Goal: Task Accomplishment & Management: Manage account settings

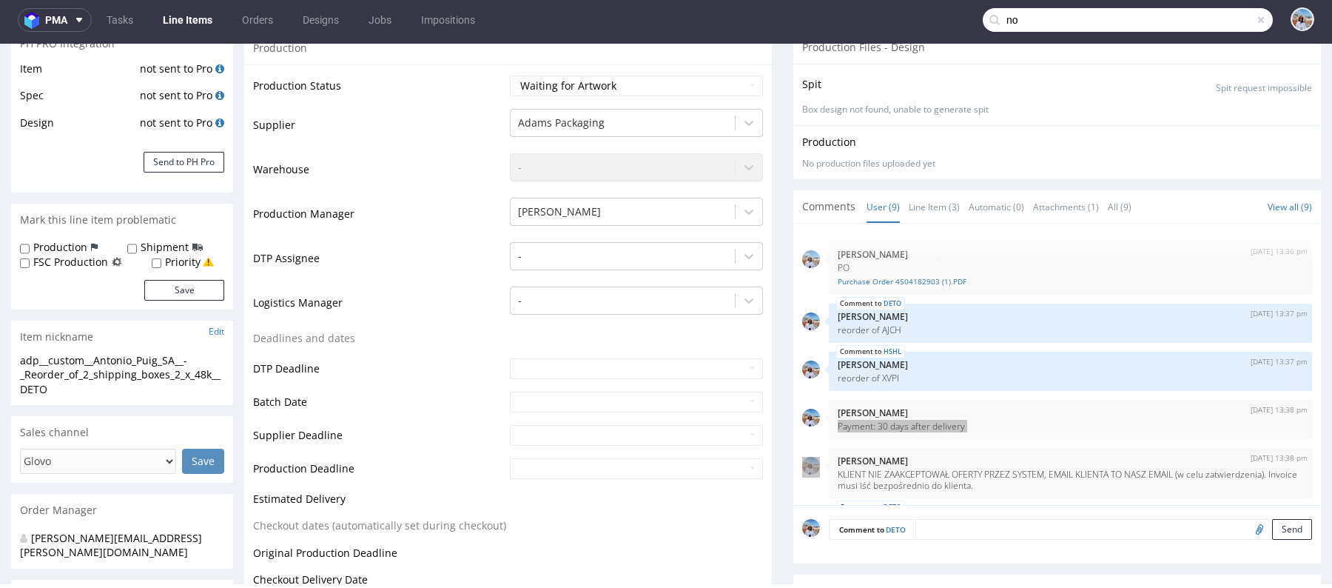
scroll to position [238, 0]
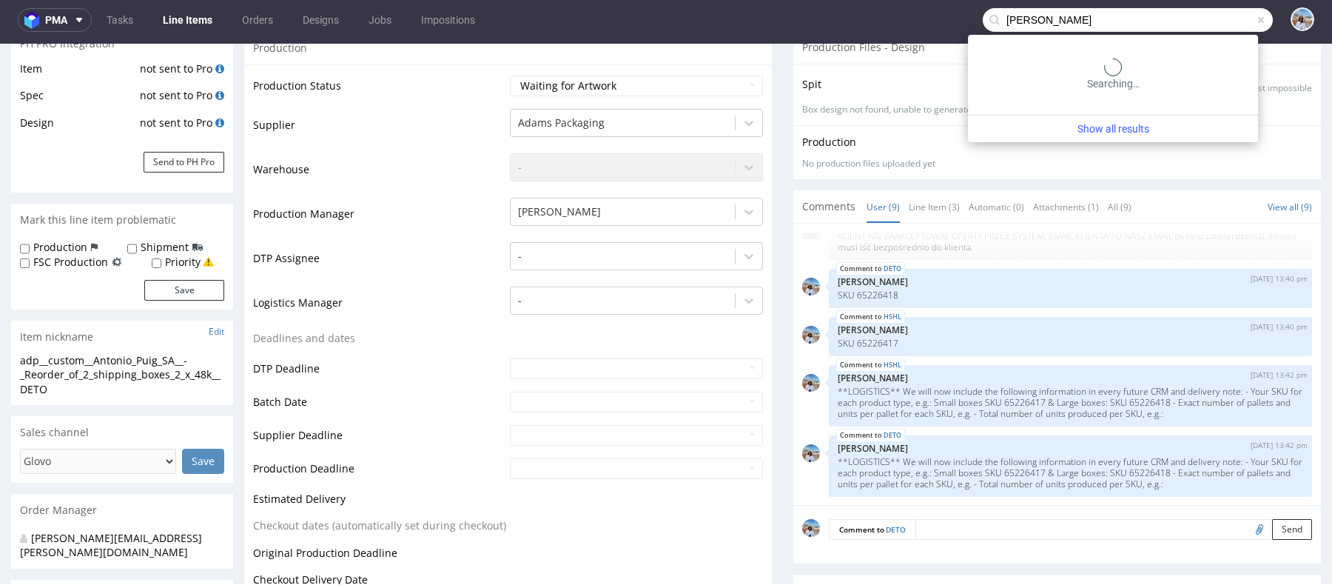
type input "[PERSON_NAME]"
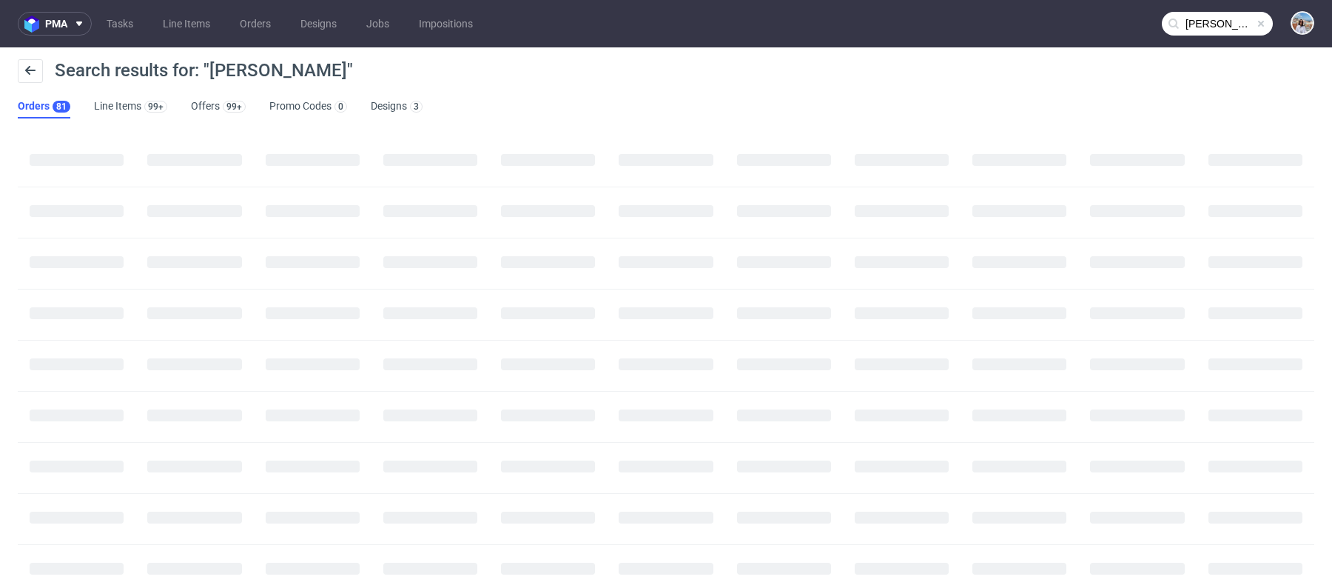
click at [188, 108] on ul "Orders 81 Line Items 99+ Offers 99+ Promo Codes 0 Designs 3" at bounding box center [226, 107] width 417 height 24
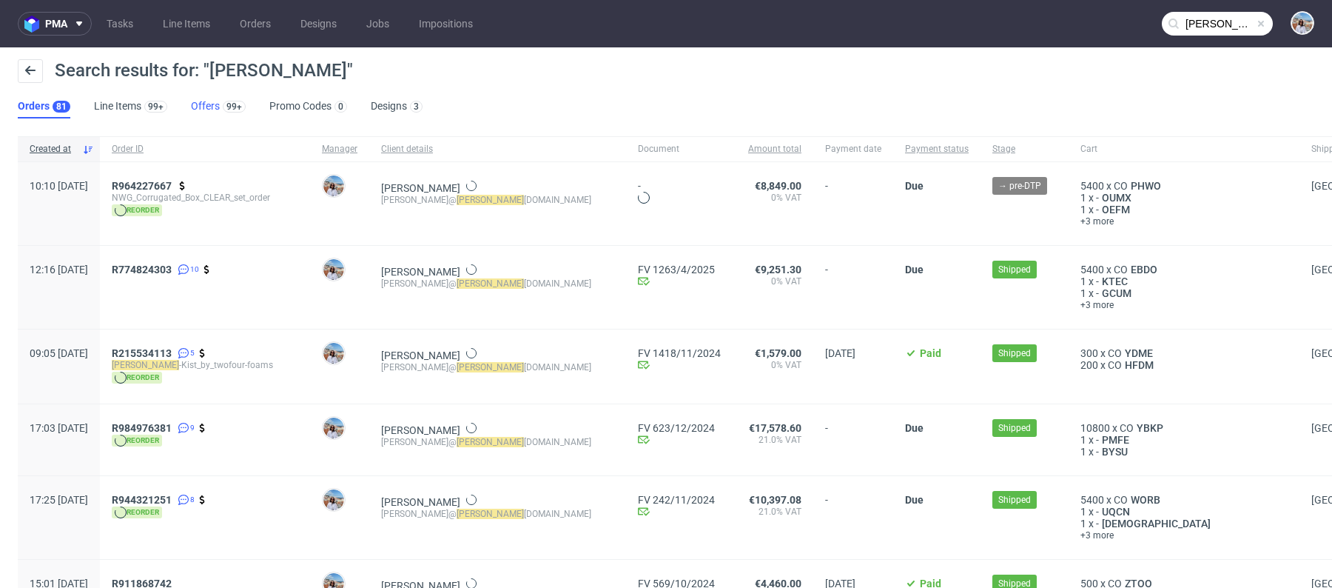
click at [207, 107] on link "Offers 99+" at bounding box center [218, 107] width 55 height 24
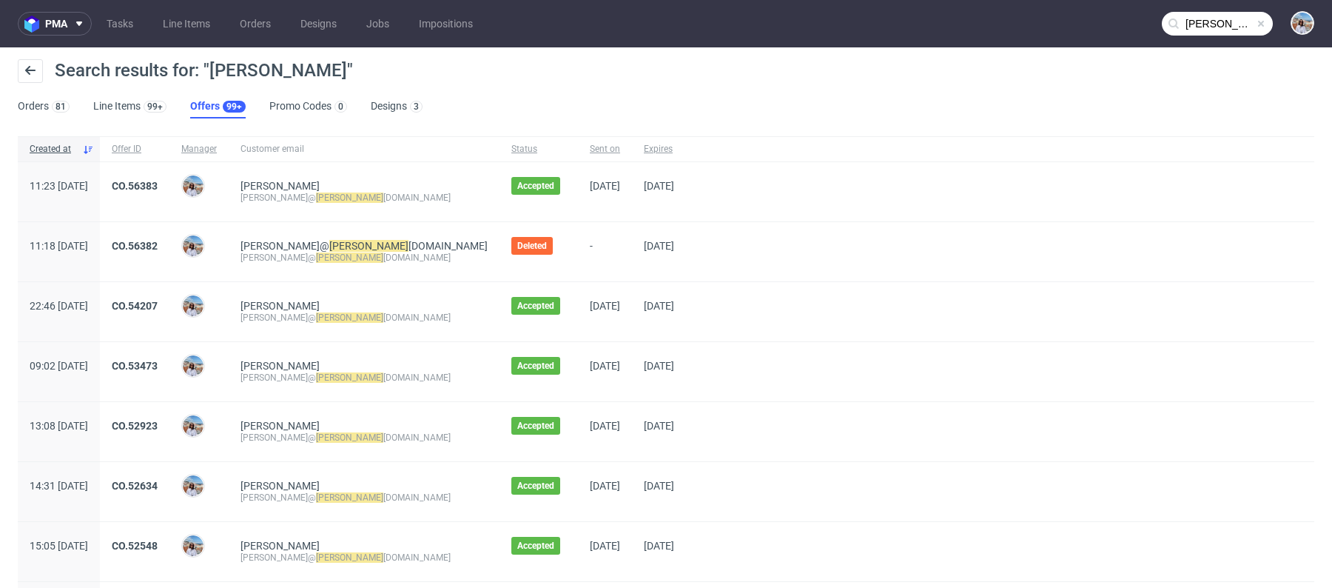
click at [158, 310] on span "CO.54207" at bounding box center [135, 312] width 46 height 24
click at [158, 302] on link "CO.54207" at bounding box center [135, 306] width 46 height 12
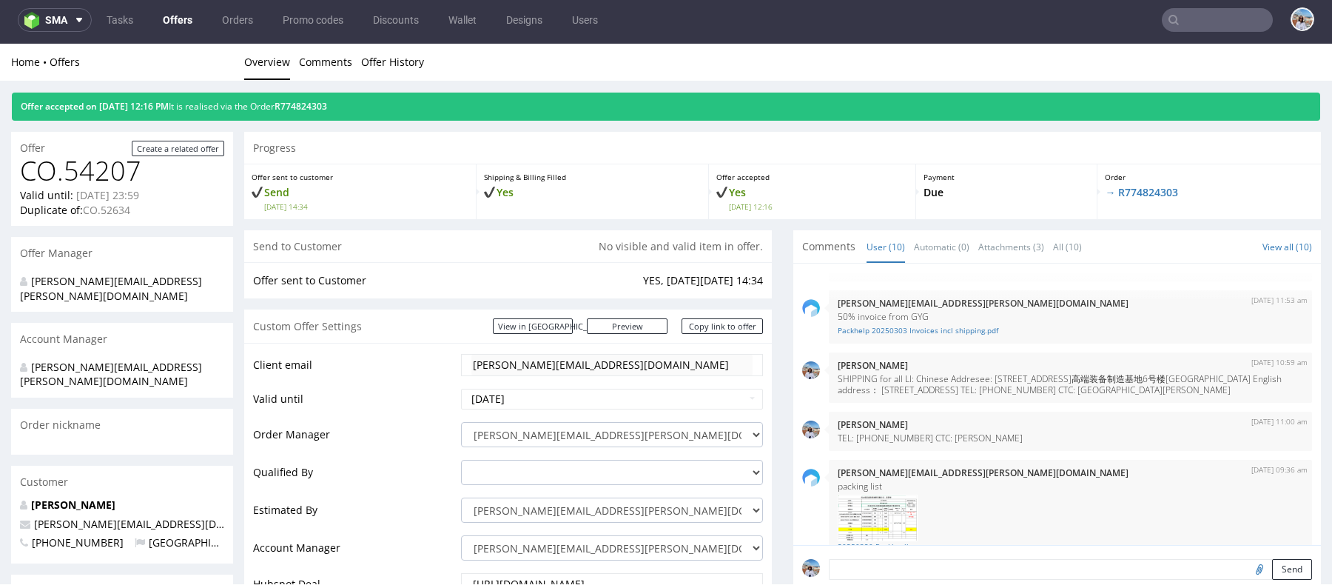
scroll to position [328, 0]
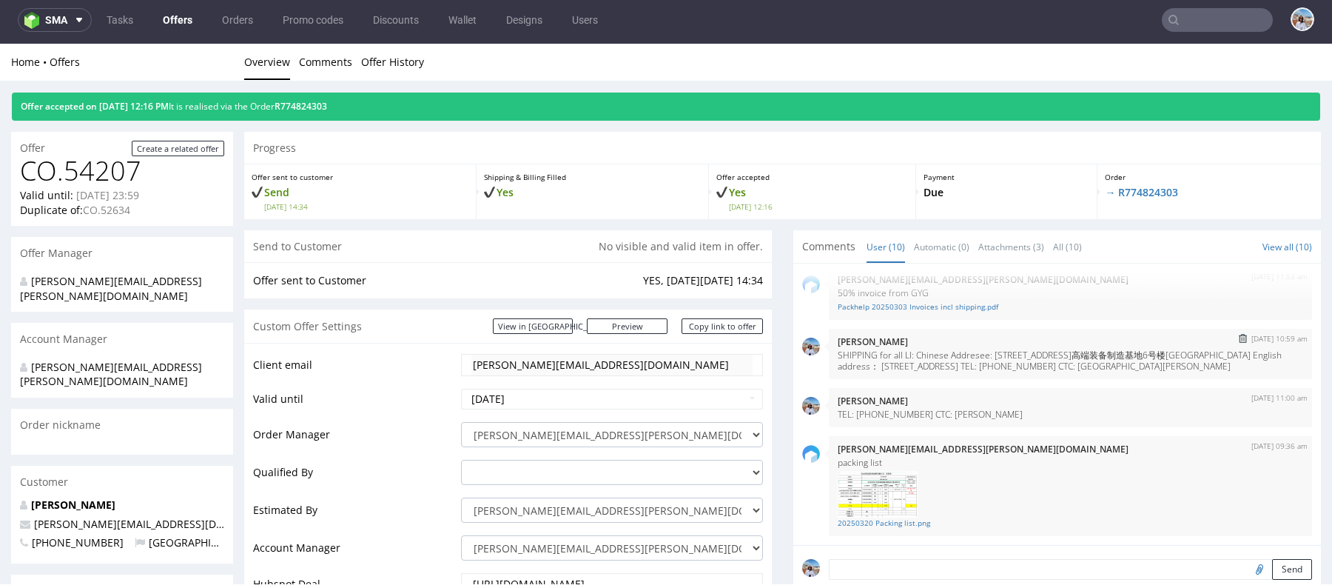
drag, startPoint x: 831, startPoint y: 343, endPoint x: 1288, endPoint y: 364, distance: 457.0
click at [1288, 364] on p "SHIPPING for all LI: Chinese Addresee: [STREET_ADDRESS]高端装备制造基地6号楼[GEOGRAPHIC_D…" at bounding box center [1070, 360] width 465 height 22
copy p "SHIPPING for all LI: Chinese Addresee: [STREET_ADDRESS]高端装备制造基地6号楼[GEOGRAPHIC_D…"
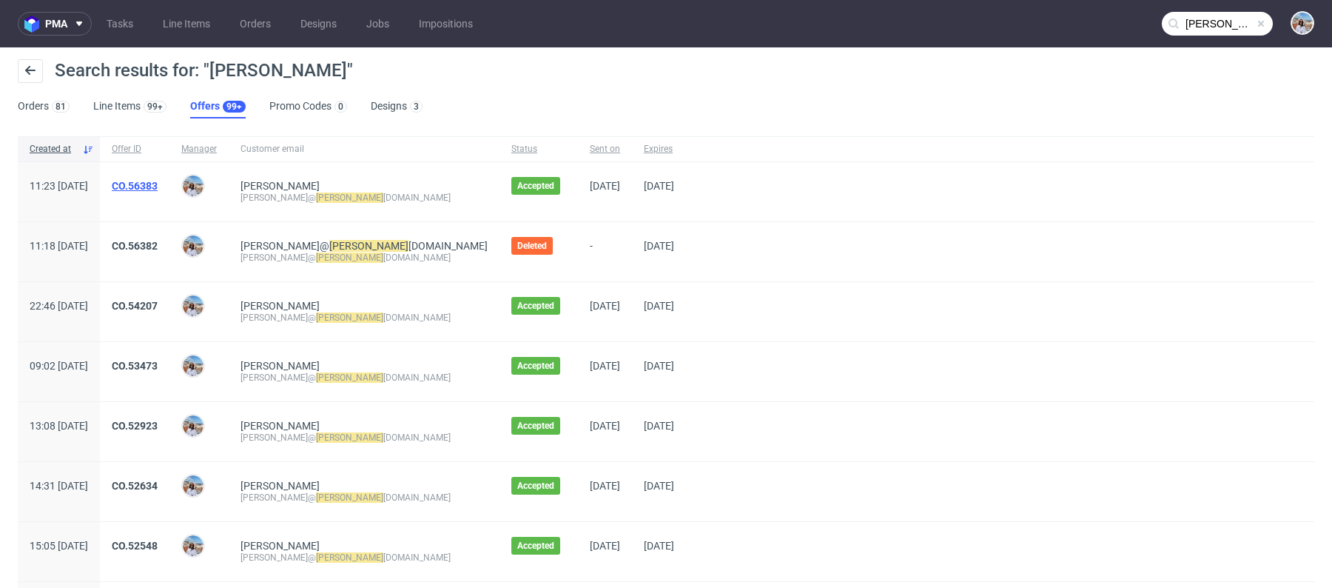
click at [158, 186] on link "CO.56383" at bounding box center [135, 186] width 46 height 12
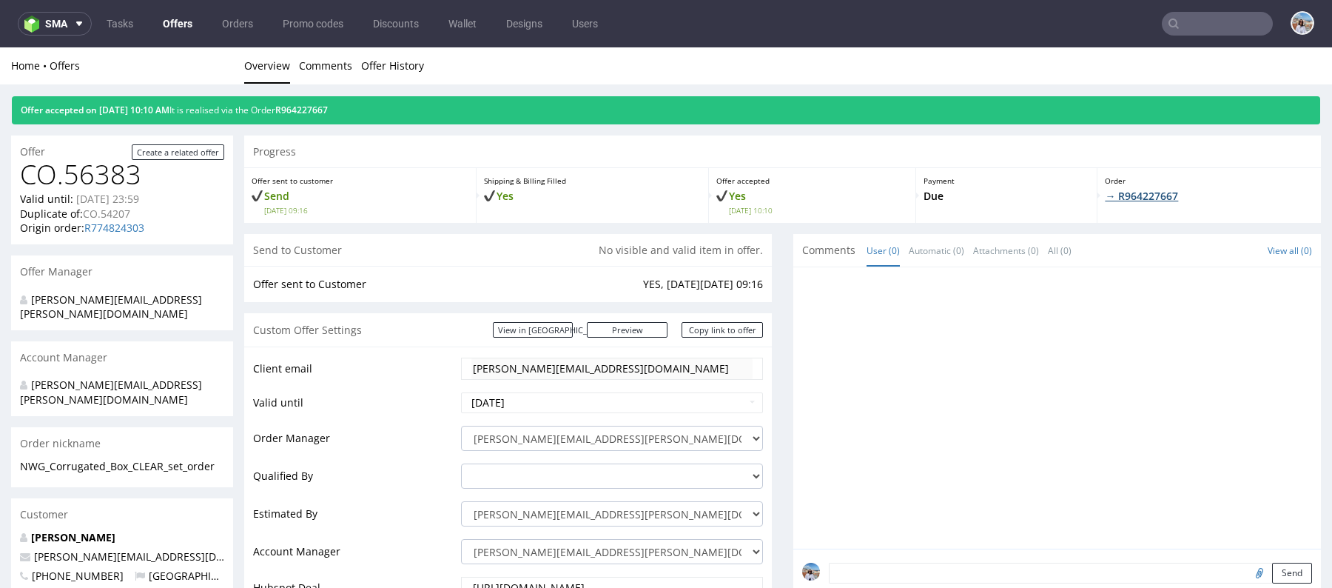
click at [1108, 199] on link "→ R964227667" at bounding box center [1141, 196] width 73 height 14
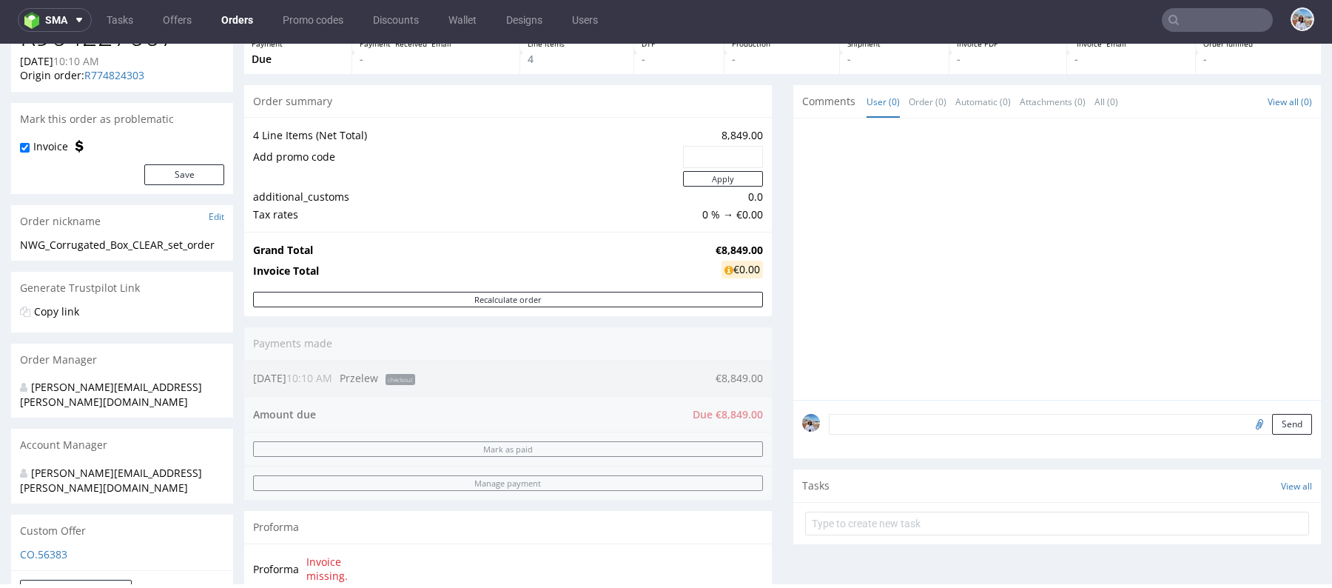
scroll to position [138, 0]
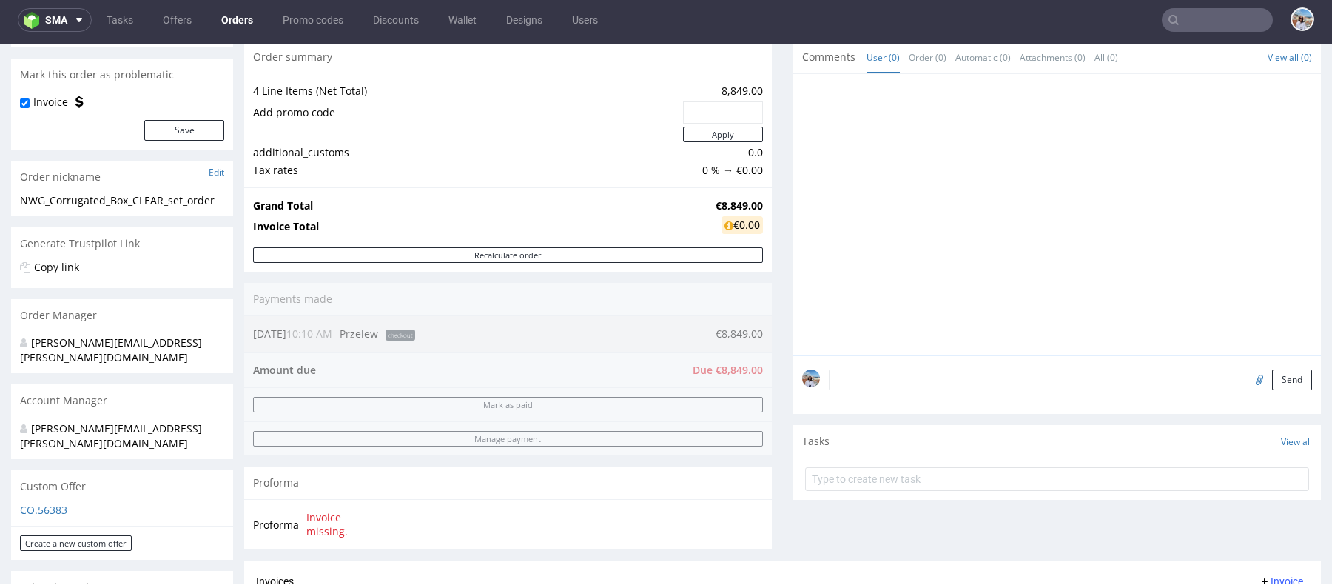
click at [893, 382] on textarea at bounding box center [1070, 379] width 483 height 21
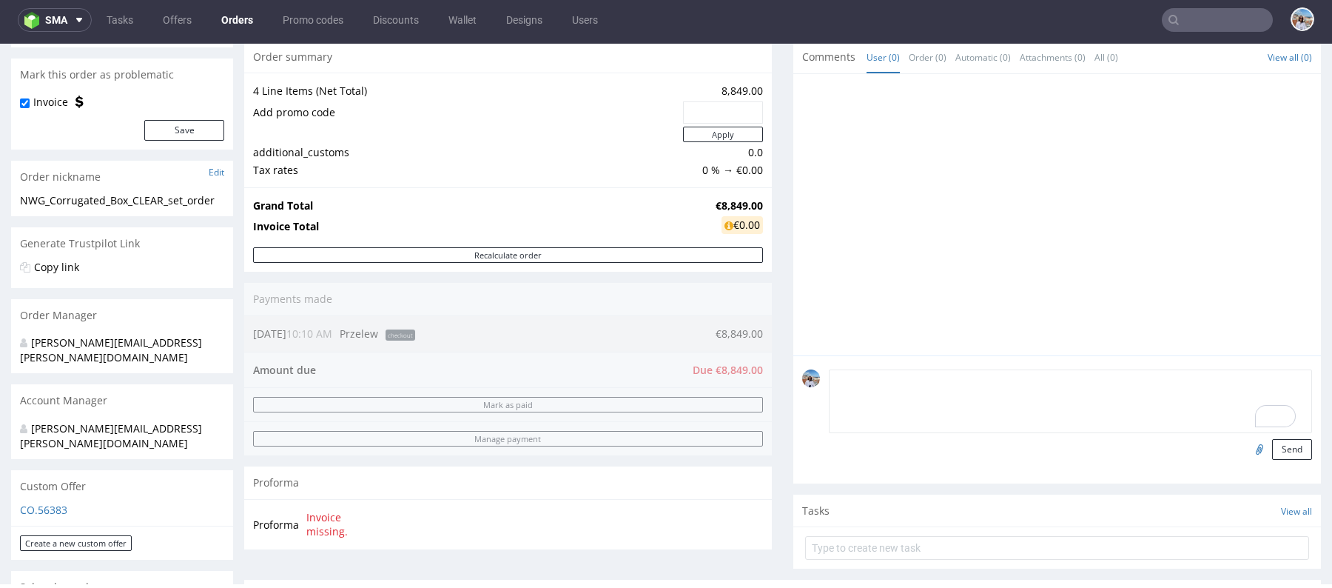
paste textarea "SHIPPING for all LI: Chinese Addresee: [STREET_ADDRESS]高端装备制造基地6号楼[GEOGRAPHIC_D…"
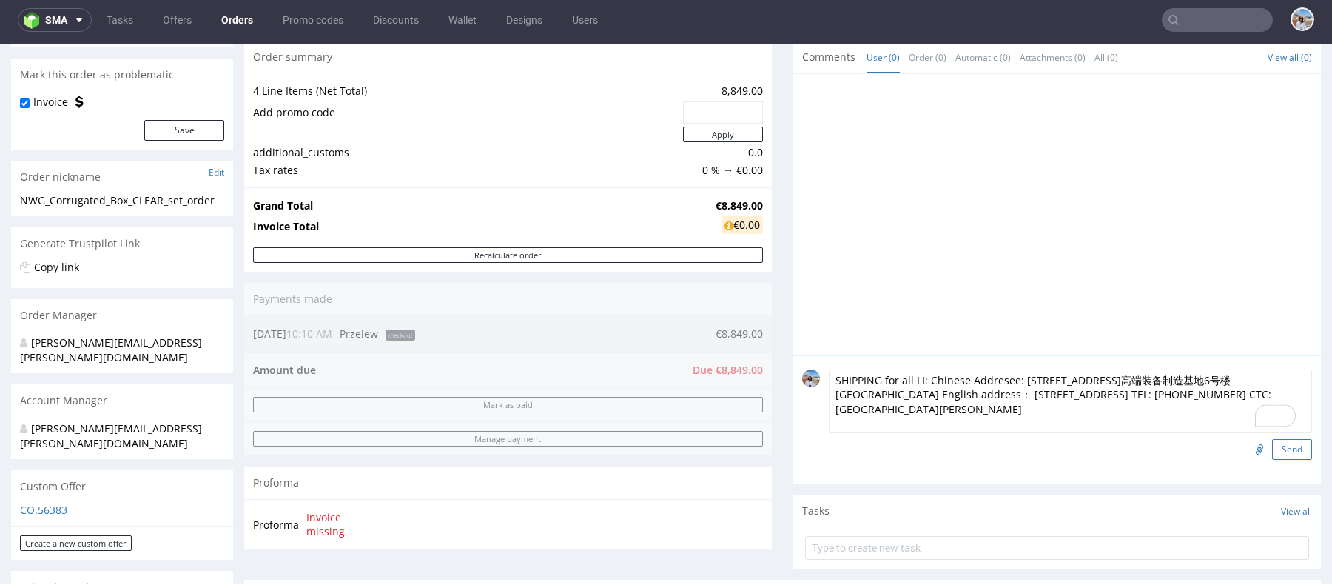
type textarea "SHIPPING for all LI: Chinese Addresee: [STREET_ADDRESS]高端装备制造基地6号楼[GEOGRAPHIC_D…"
click at [1280, 451] on button "Send" at bounding box center [1292, 449] width 40 height 21
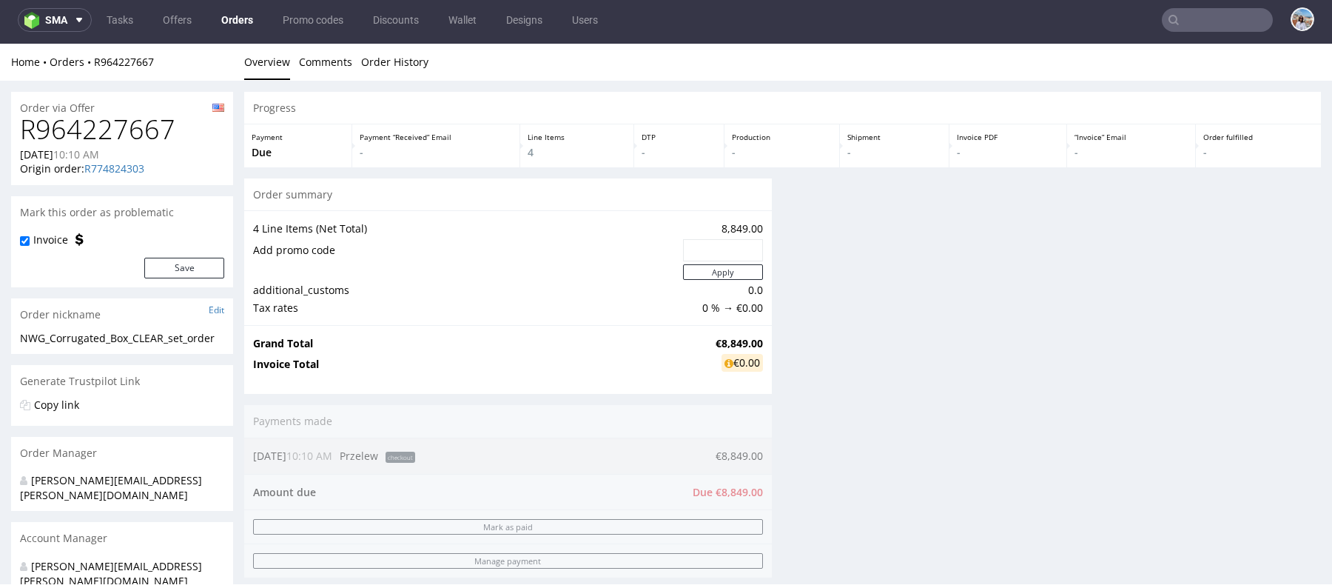
scroll to position [0, 0]
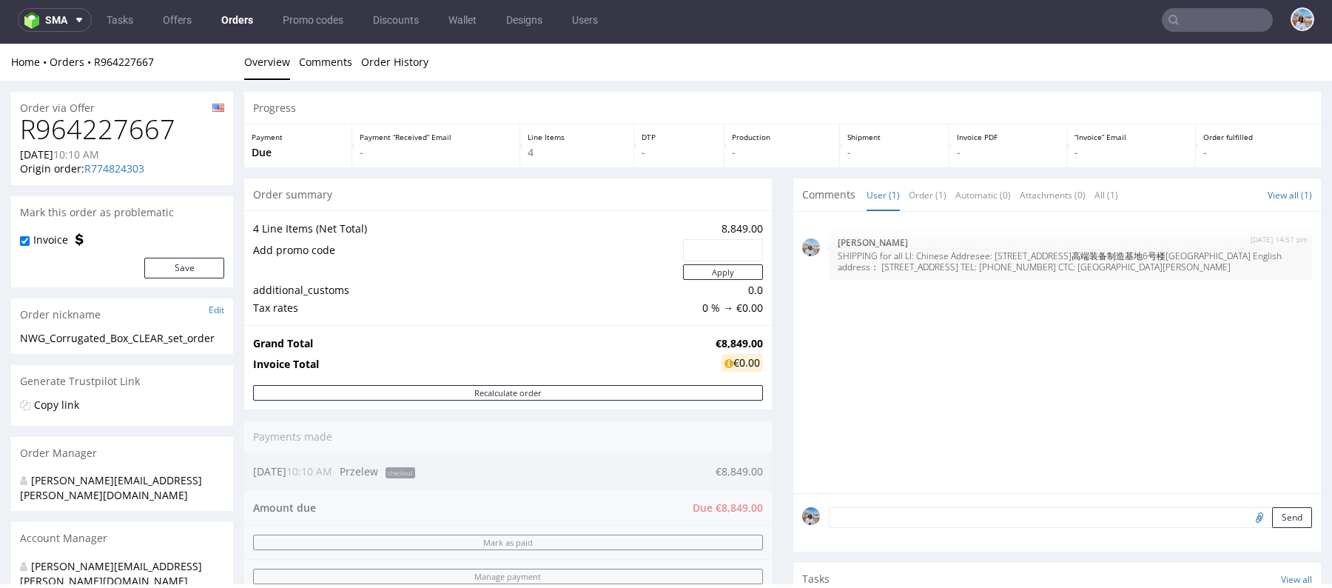
click at [922, 530] on div "Send" at bounding box center [1057, 522] width 528 height 59
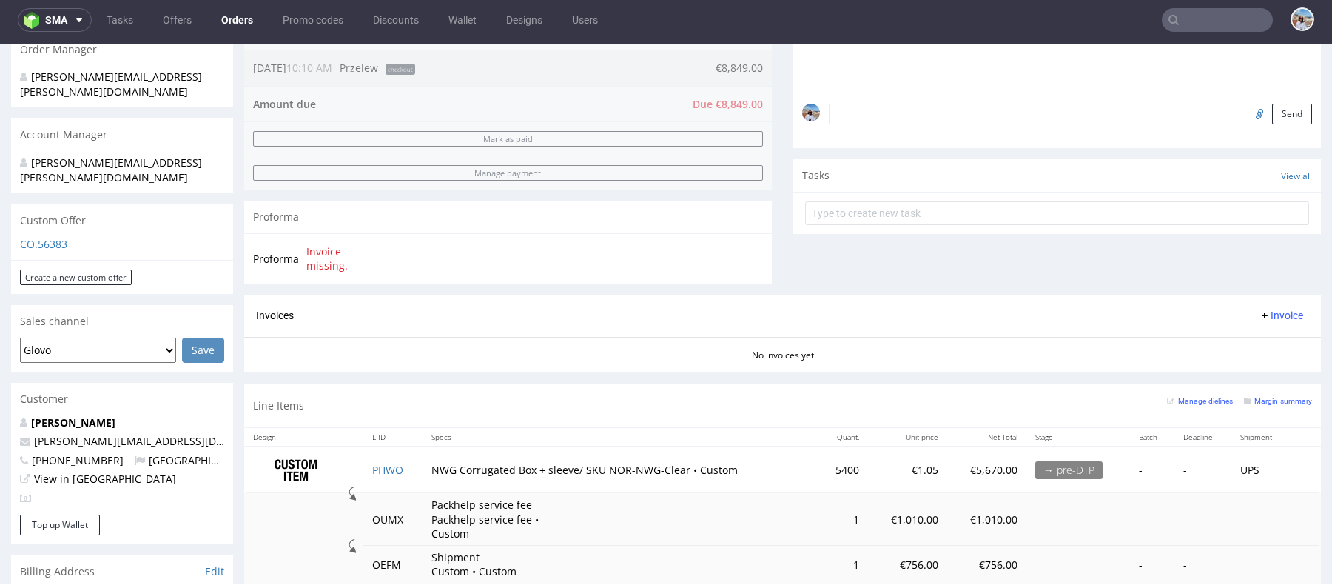
click at [875, 110] on textarea at bounding box center [1070, 114] width 483 height 21
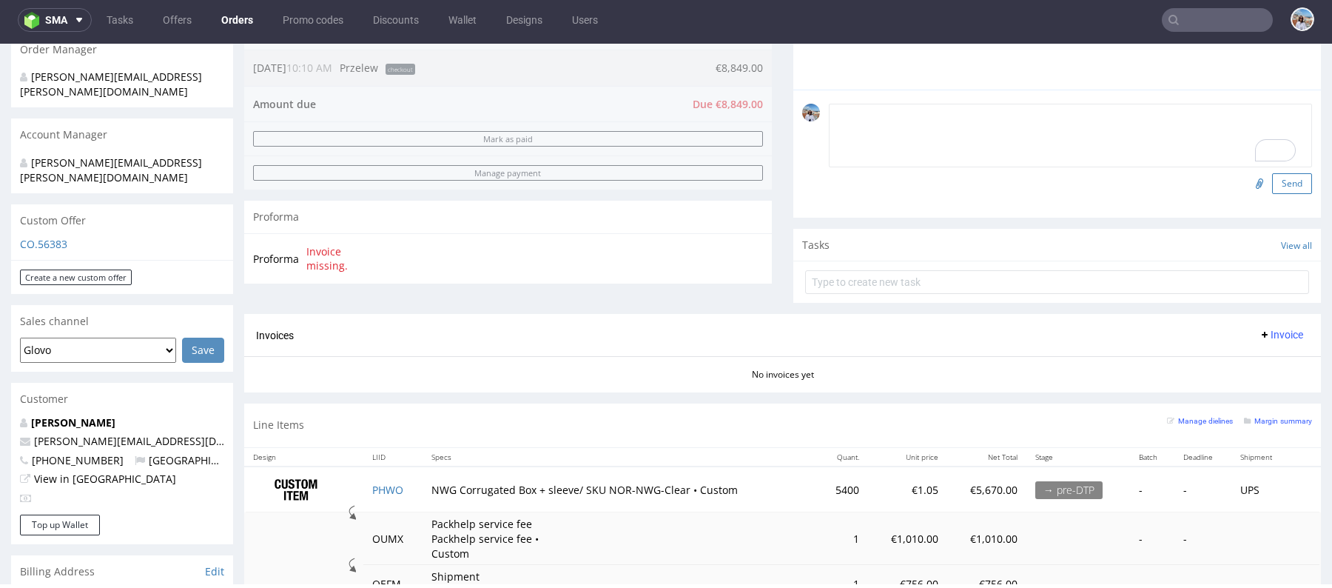
paste textarea "TEL: [PHONE_NUMBER] CTC: [PERSON_NAME]"
type textarea "TEL: [PHONE_NUMBER] CTC: [PERSON_NAME]"
click at [1277, 187] on button "Send" at bounding box center [1292, 183] width 40 height 21
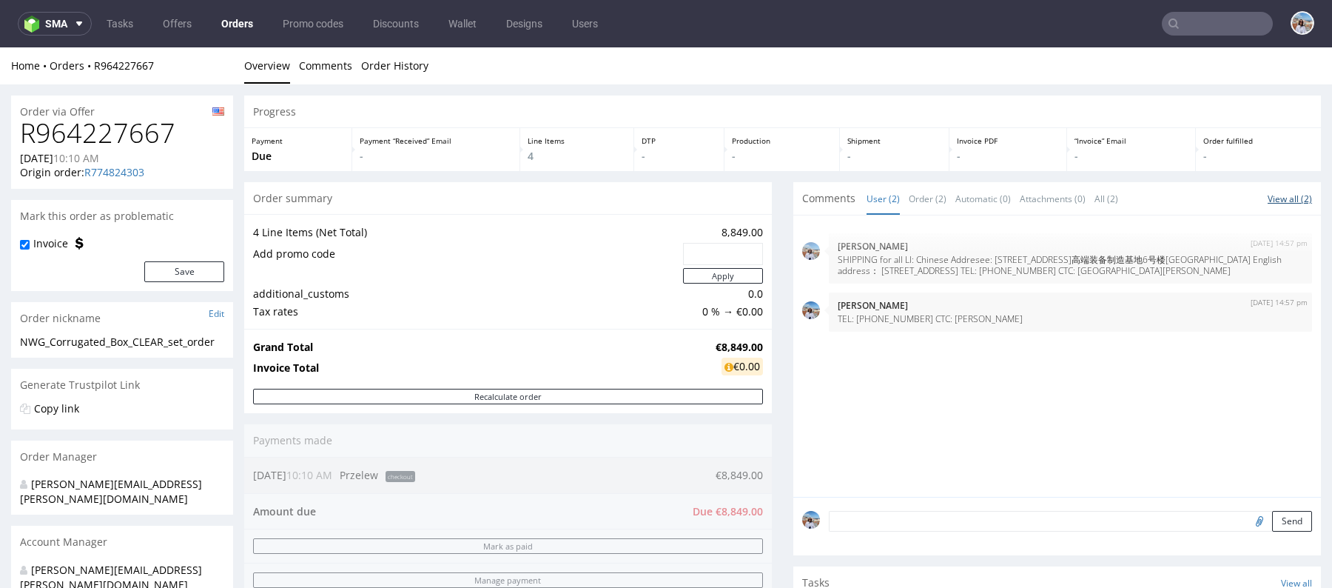
scroll to position [50, 0]
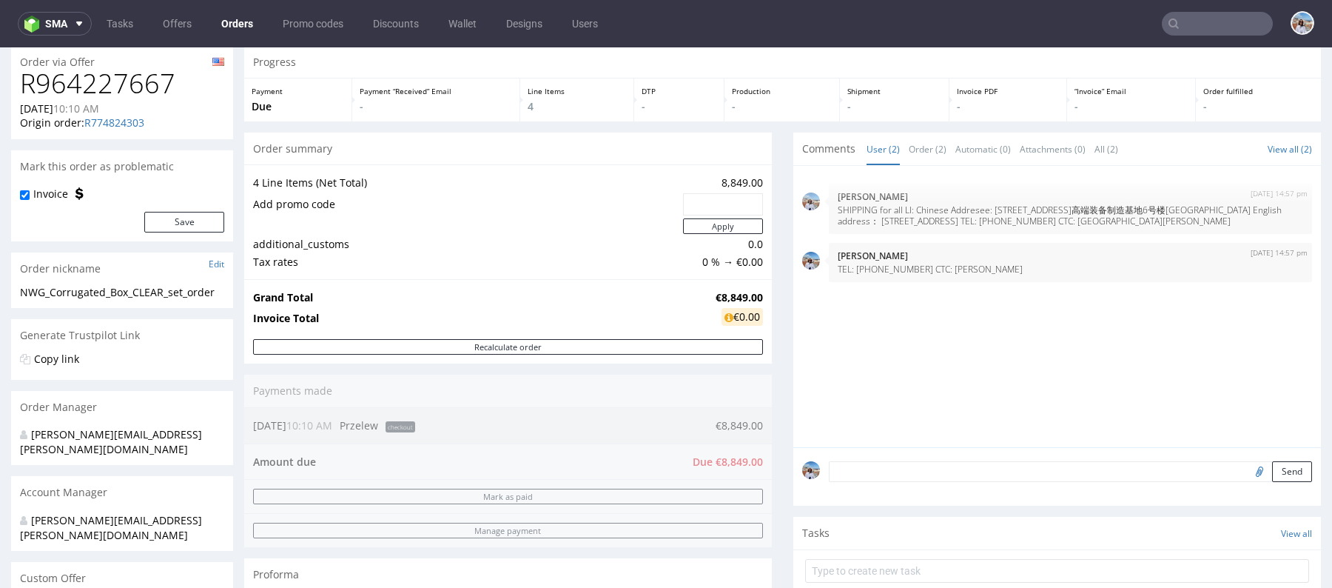
click at [884, 471] on textarea at bounding box center [1070, 471] width 483 height 21
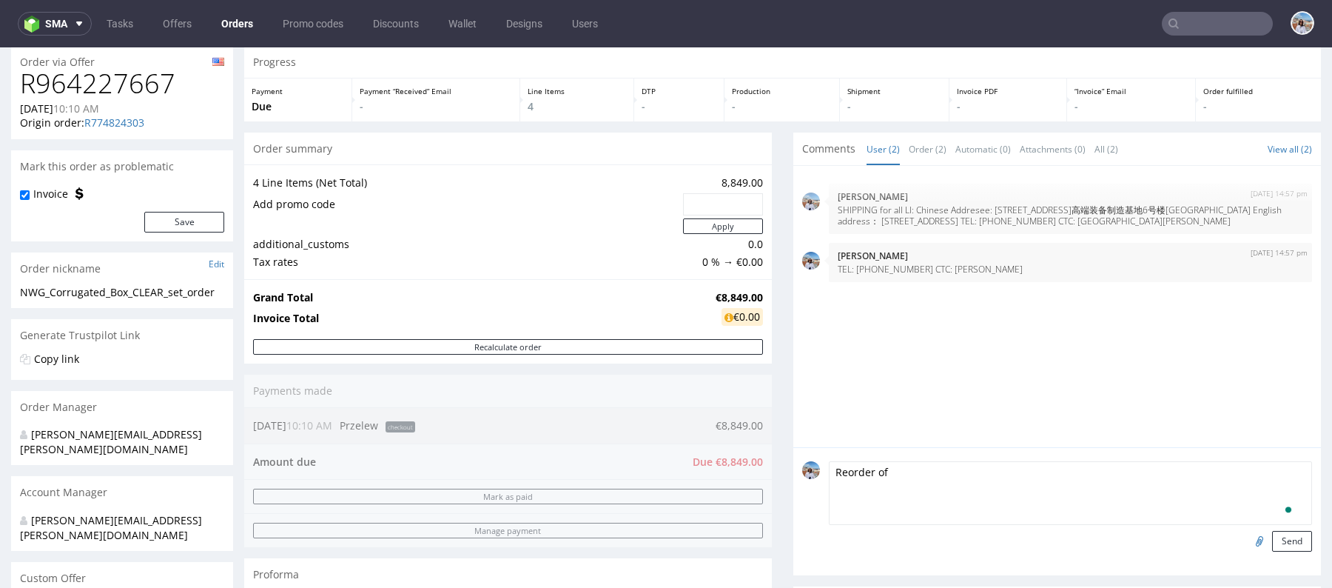
paste textarea "R774824303"
type textarea "Reorder of R774824303"
click at [1285, 531] on button "Send" at bounding box center [1292, 541] width 40 height 21
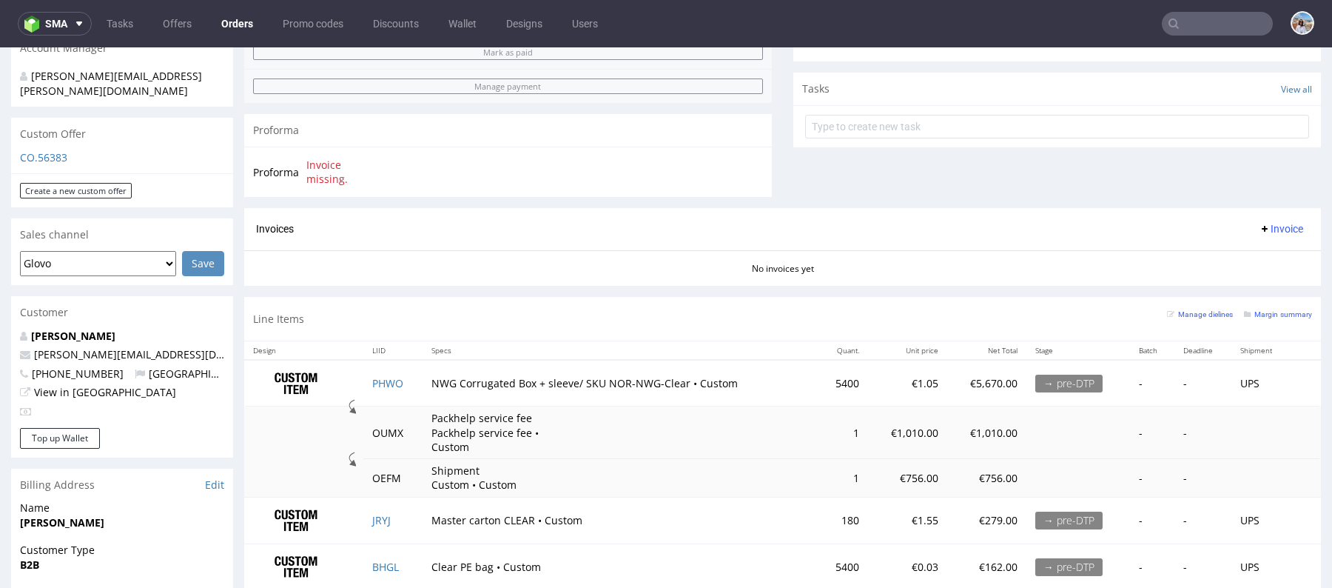
scroll to position [582, 0]
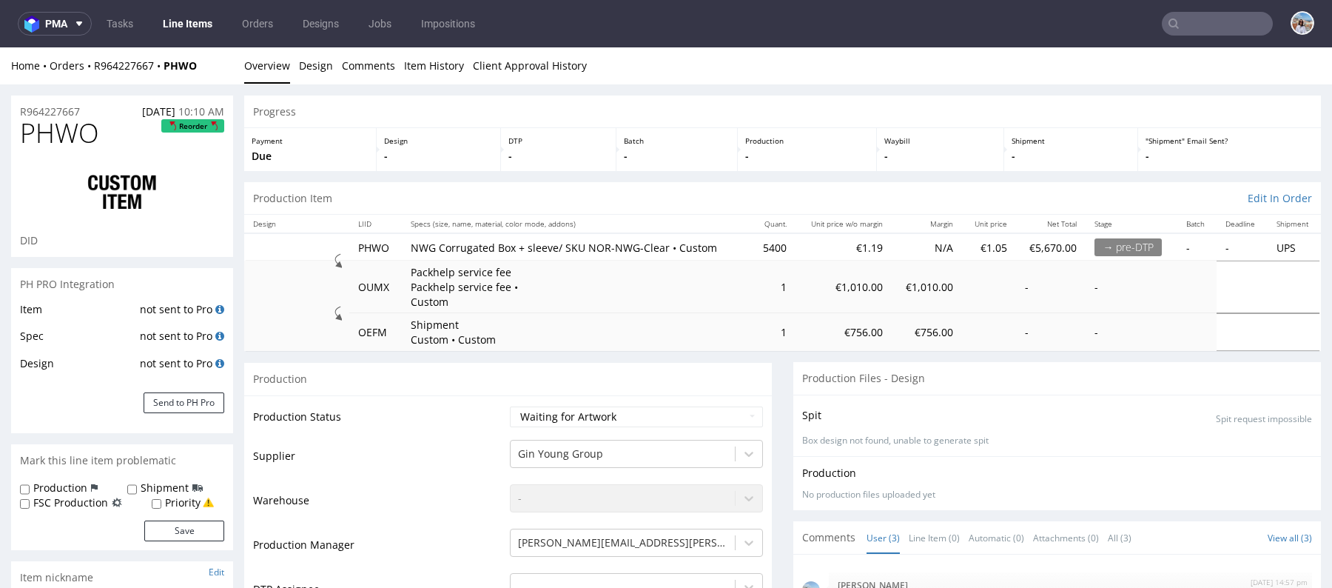
click at [166, 484] on label "Shipment" at bounding box center [165, 487] width 48 height 15
click at [137, 484] on input "Shipment" at bounding box center [132, 489] width 10 height 12
checkbox input "true"
click at [167, 496] on label "Priority" at bounding box center [183, 502] width 36 height 15
click at [161, 498] on input "Priority" at bounding box center [157, 504] width 10 height 12
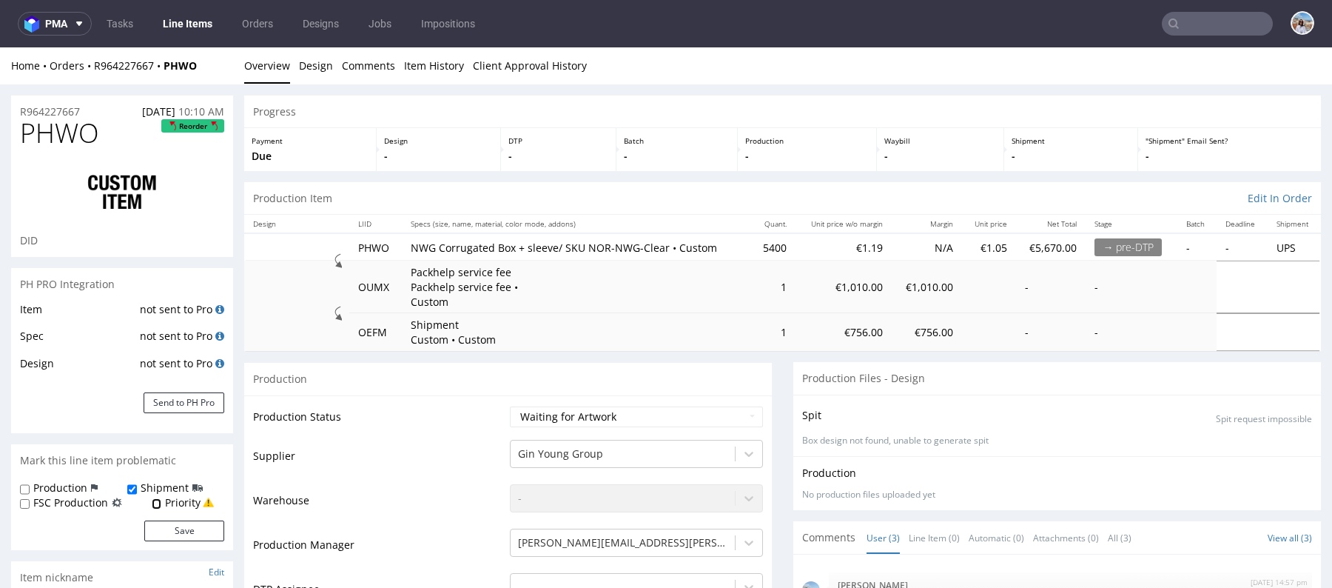
checkbox input "true"
click at [169, 538] on button "Save" at bounding box center [184, 530] width 80 height 21
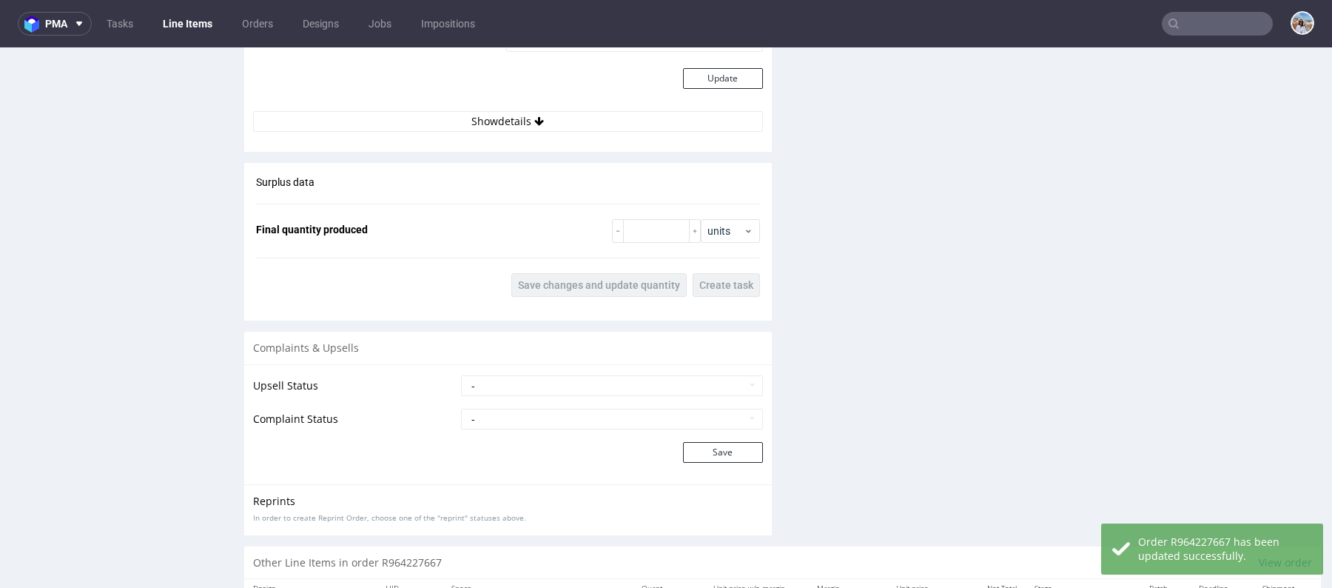
scroll to position [2295, 0]
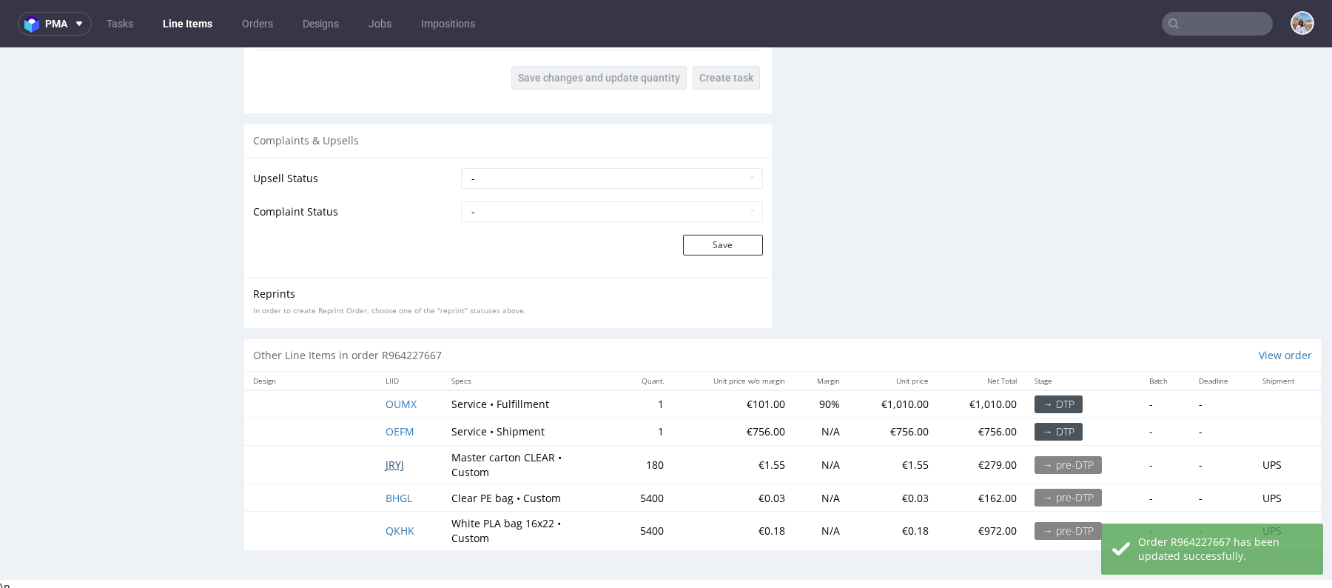
click at [391, 457] on span "JRYJ" at bounding box center [395, 464] width 18 height 14
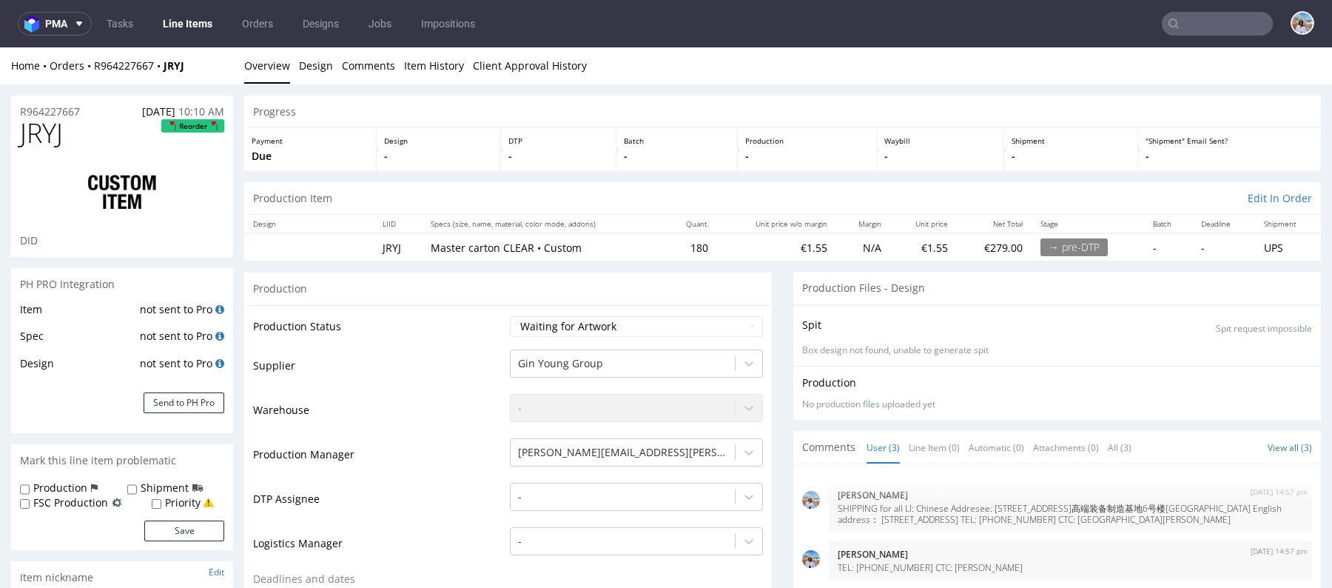
click at [178, 488] on label "Shipment" at bounding box center [165, 487] width 48 height 15
click at [137, 488] on input "Shipment" at bounding box center [132, 489] width 10 height 12
click at [178, 493] on label "Shipment" at bounding box center [165, 487] width 48 height 15
click at [137, 493] on input "Shipment" at bounding box center [132, 489] width 10 height 12
checkbox input "false"
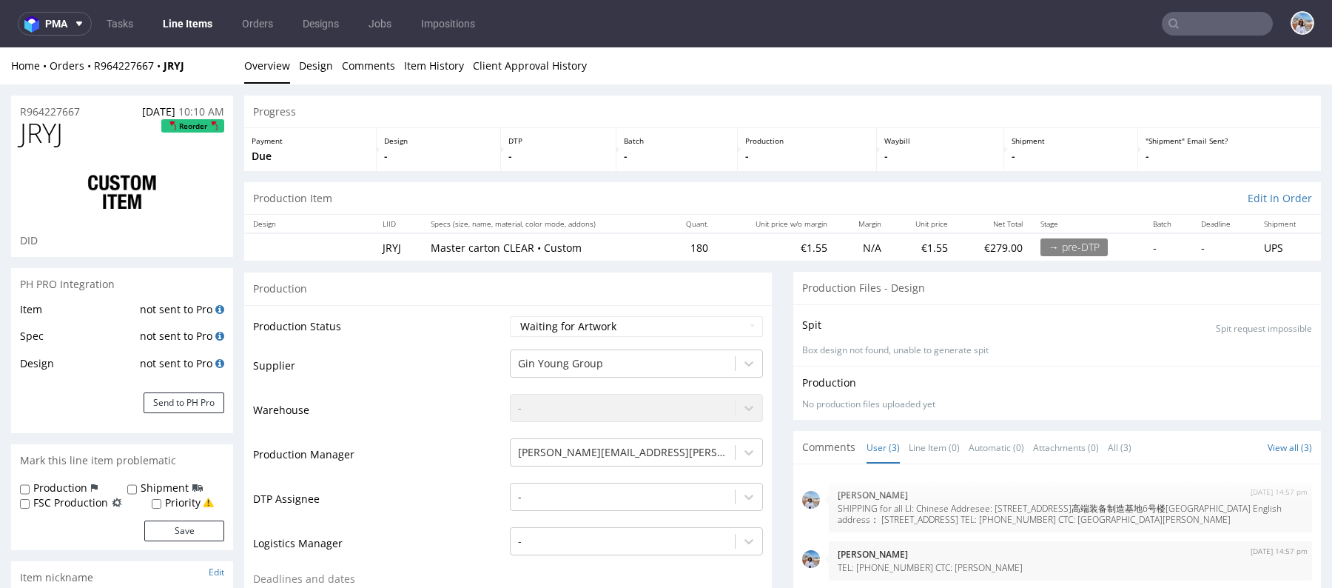
click at [176, 502] on label "Priority" at bounding box center [183, 502] width 36 height 15
click at [161, 502] on input "Priority" at bounding box center [157, 504] width 10 height 12
checkbox input "true"
click at [158, 480] on label "Shipment" at bounding box center [165, 487] width 48 height 15
click at [137, 483] on input "Shipment" at bounding box center [132, 489] width 10 height 12
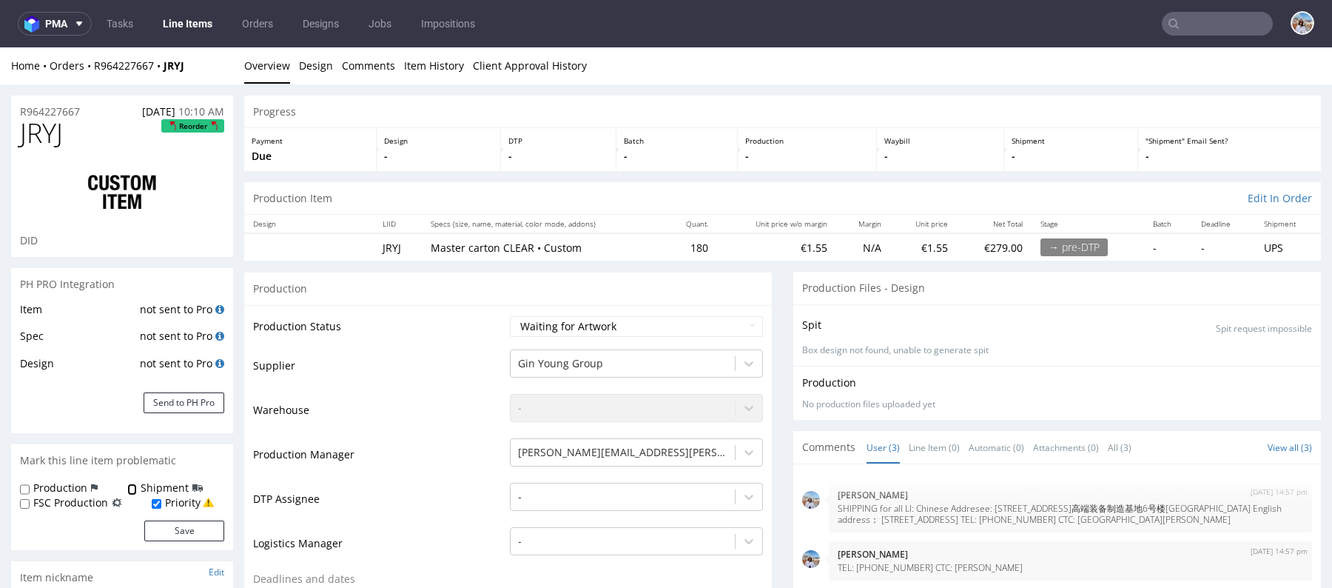
checkbox input "true"
click at [183, 527] on button "Save" at bounding box center [184, 530] width 80 height 21
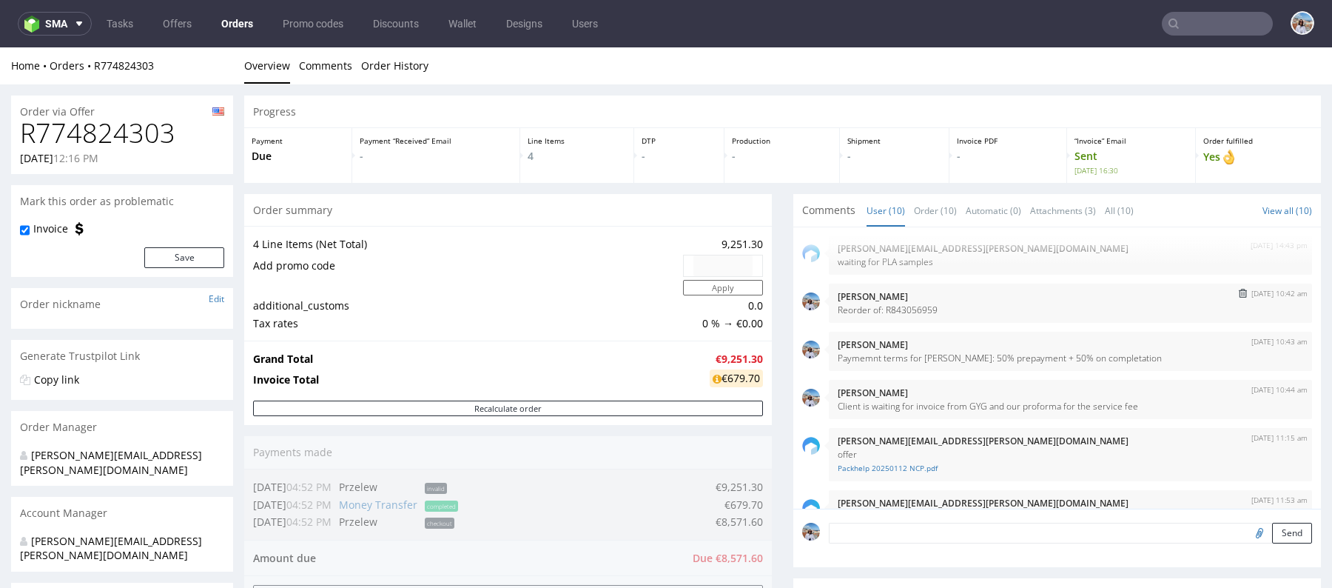
scroll to position [75, 0]
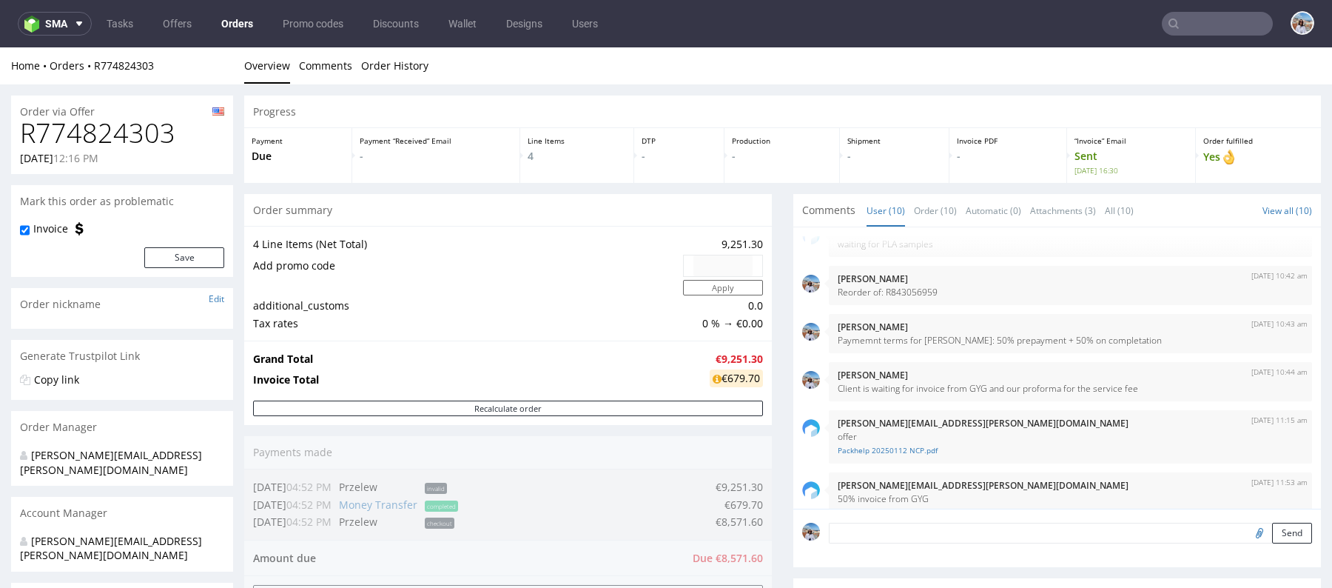
click at [138, 135] on h1 "R774824303" at bounding box center [122, 133] width 204 height 30
copy h1 "R774824303"
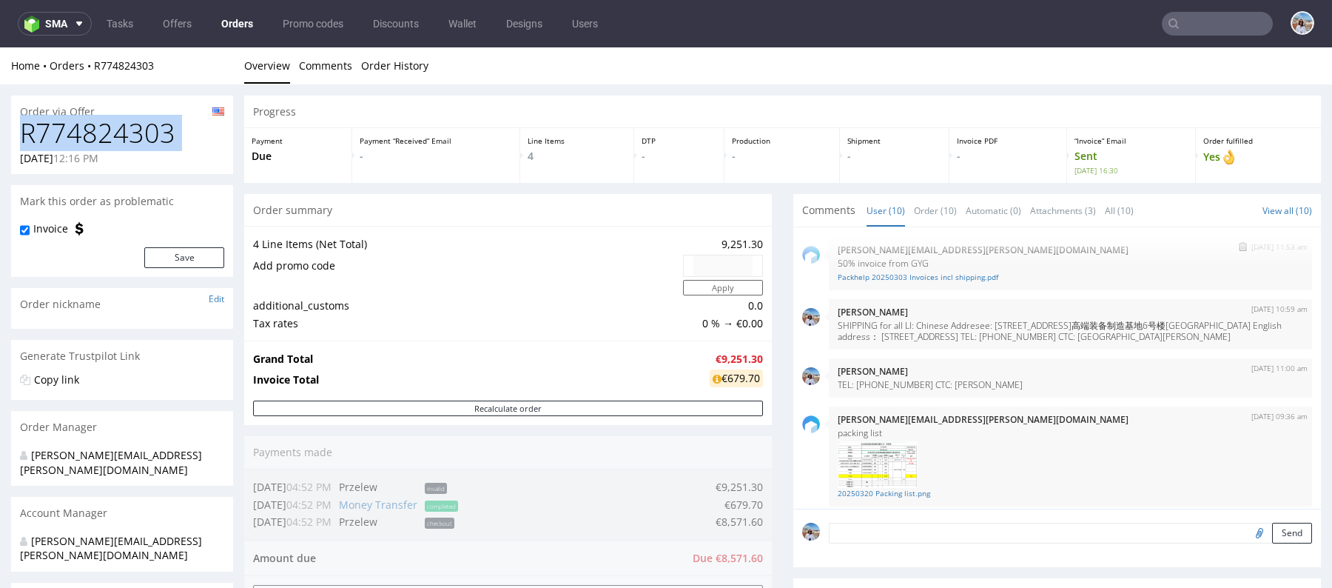
scroll to position [319, 0]
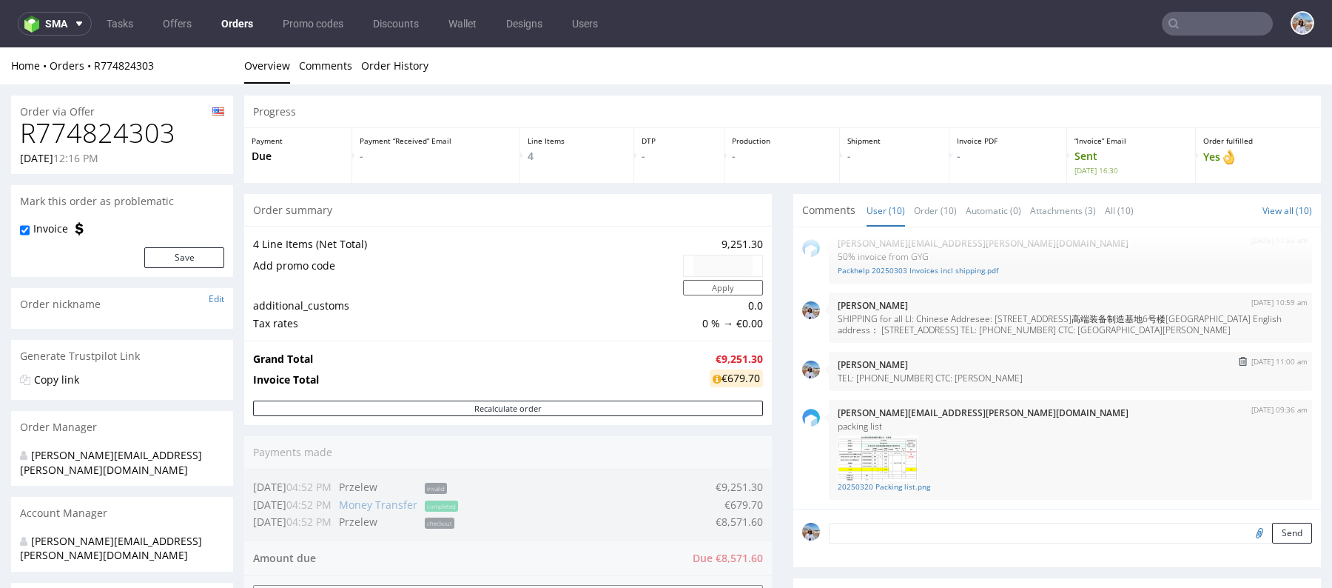
click at [898, 383] on p "TEL: [PHONE_NUMBER] CTC: [PERSON_NAME]" at bounding box center [1070, 377] width 465 height 11
copy p "TEL: [PHONE_NUMBER] CTC: [PERSON_NAME]"
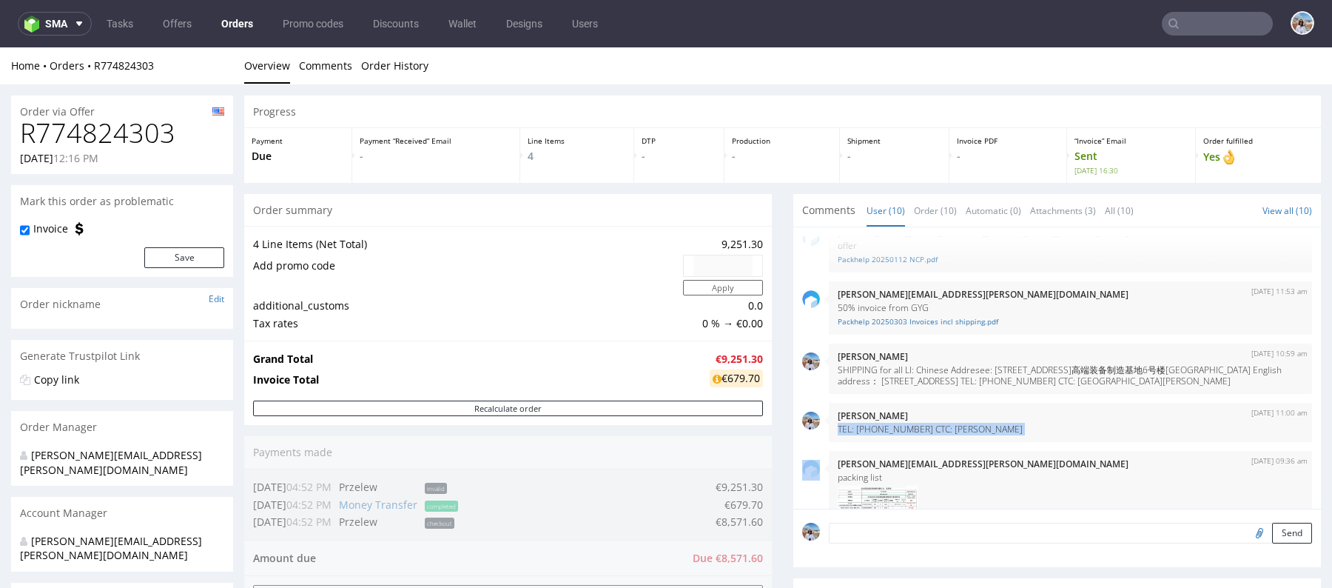
scroll to position [312, 0]
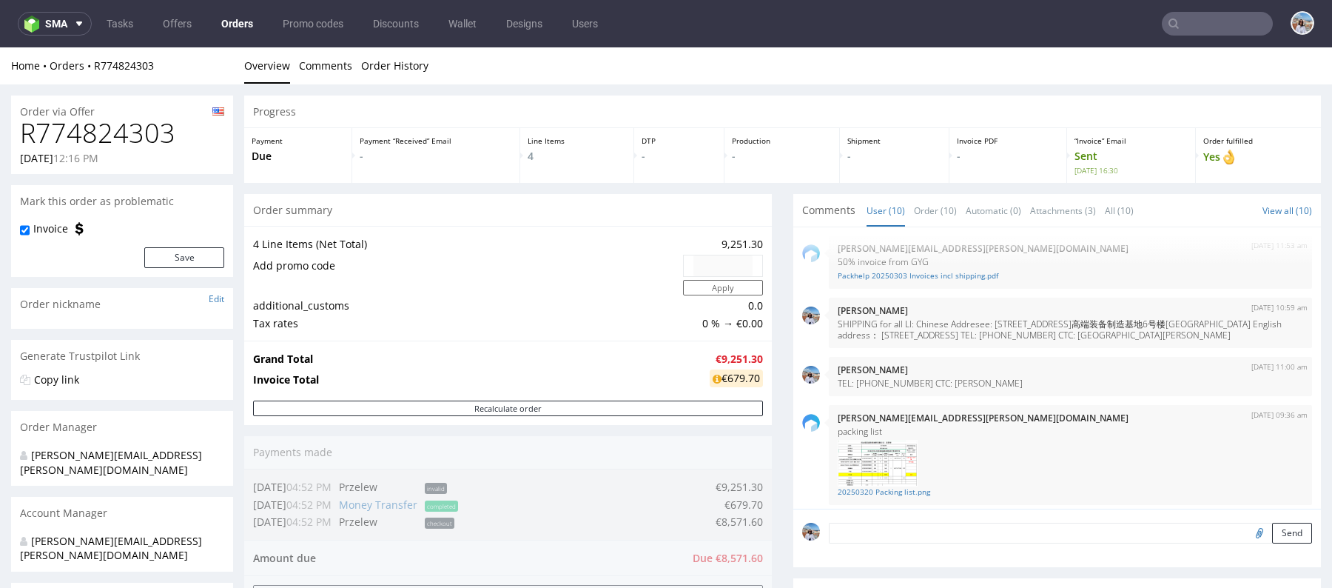
click at [98, 121] on h1 "R774824303" at bounding box center [122, 133] width 204 height 30
copy h1 "R774824303"
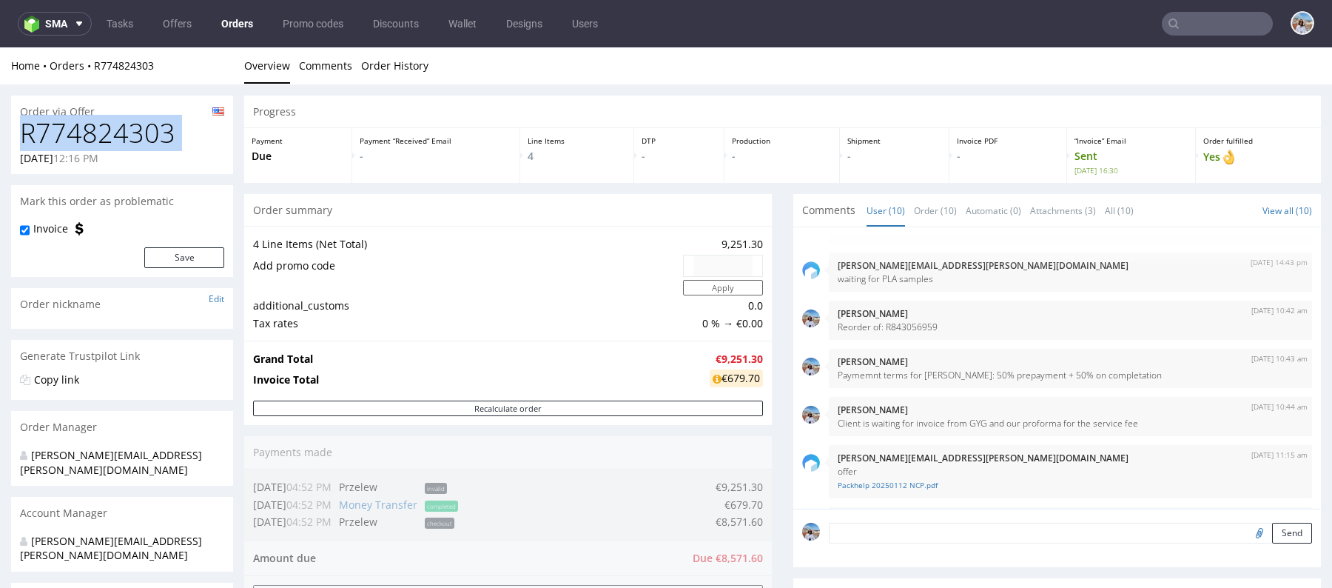
scroll to position [0, 0]
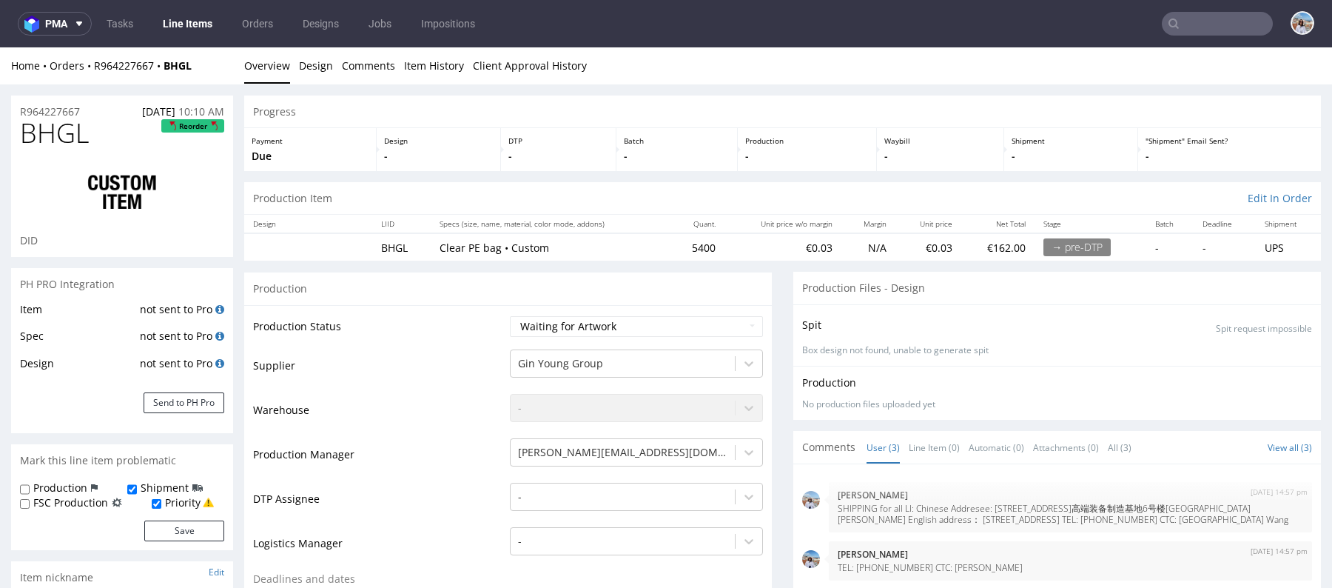
scroll to position [4, 0]
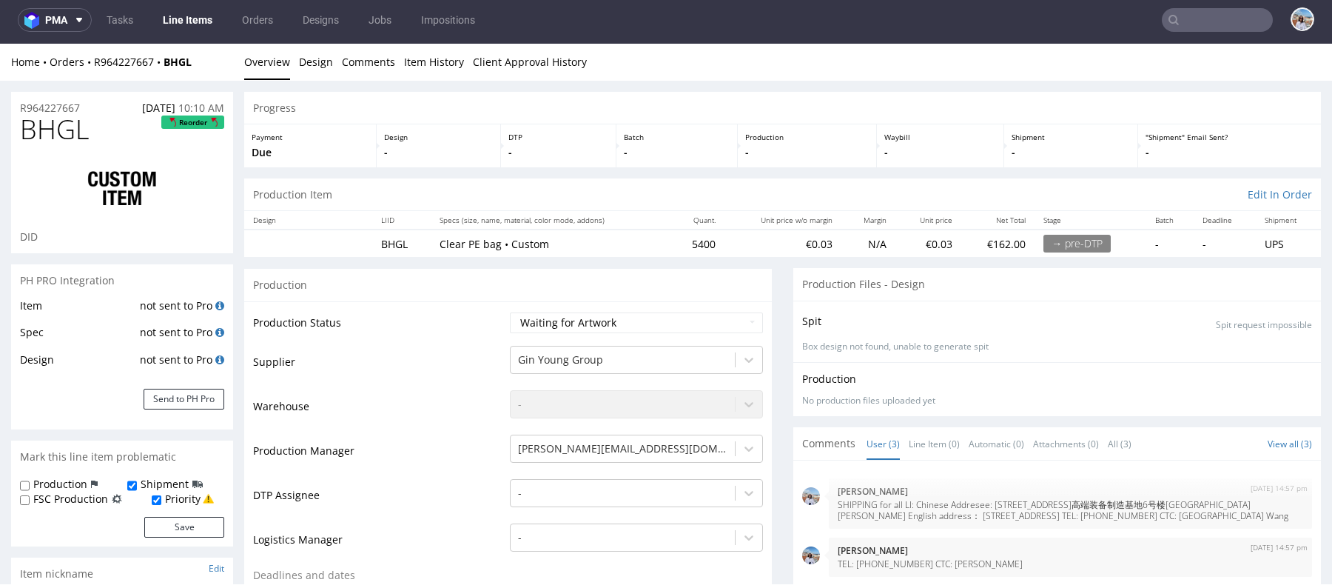
click at [169, 515] on form "Production Shipment FSC Production Priority Save" at bounding box center [122, 507] width 204 height 61
click at [192, 526] on button "Save" at bounding box center [184, 526] width 80 height 21
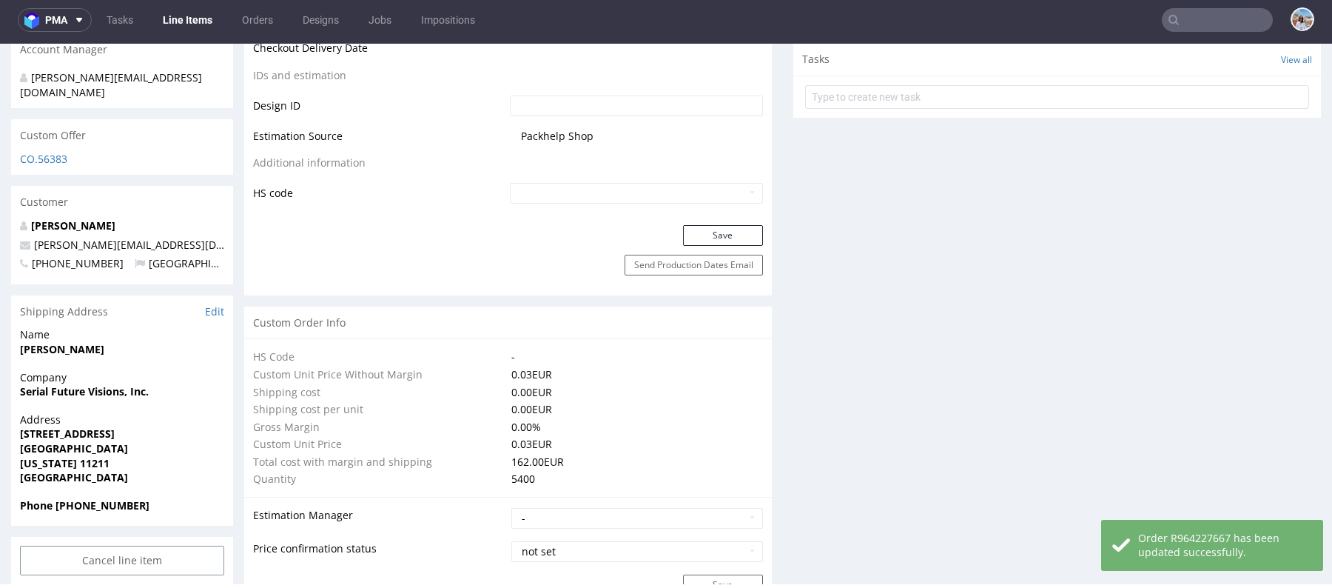
scroll to position [370, 0]
